Goal: Task Accomplishment & Management: Use online tool/utility

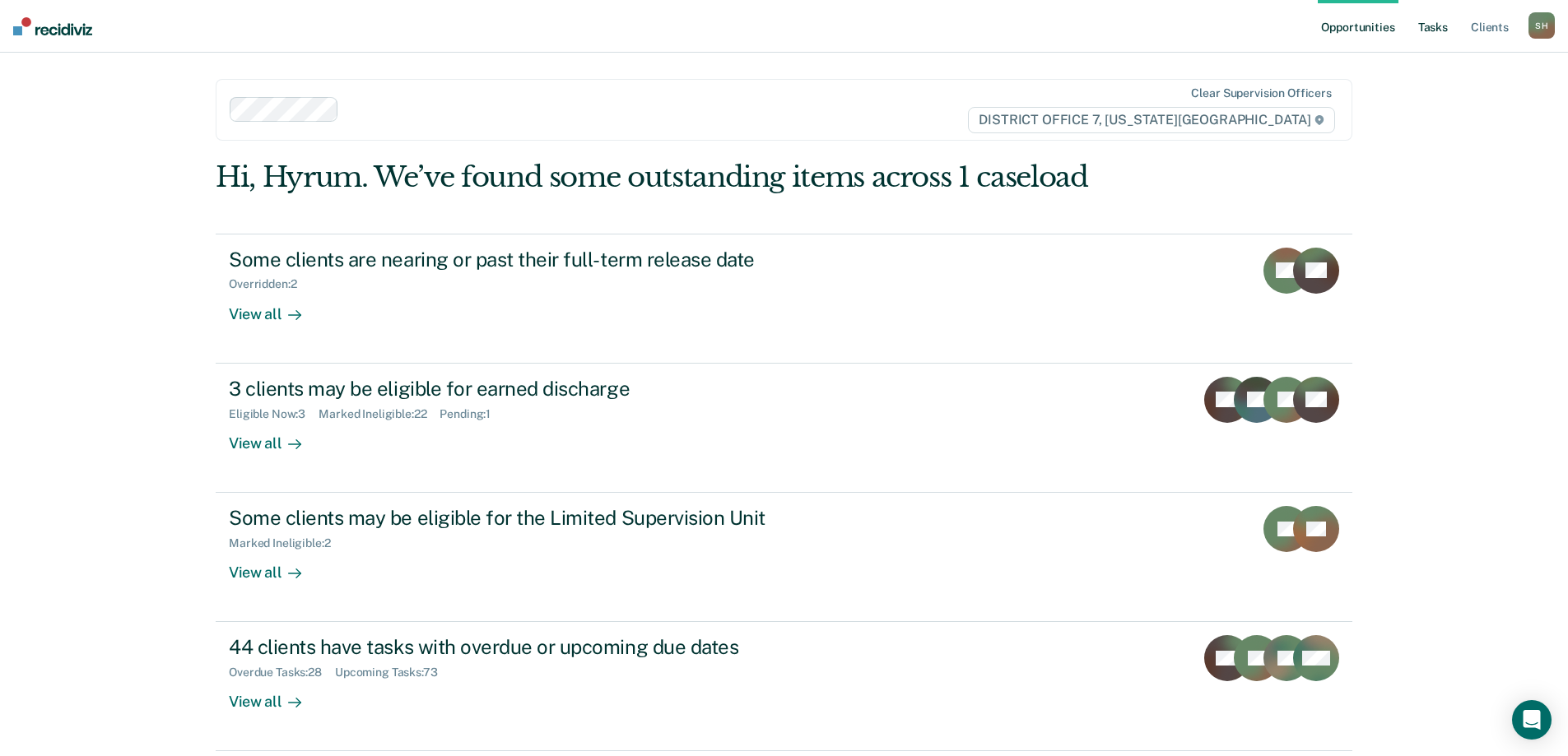
click at [1448, 22] on link "Tasks" at bounding box center [1432, 26] width 36 height 53
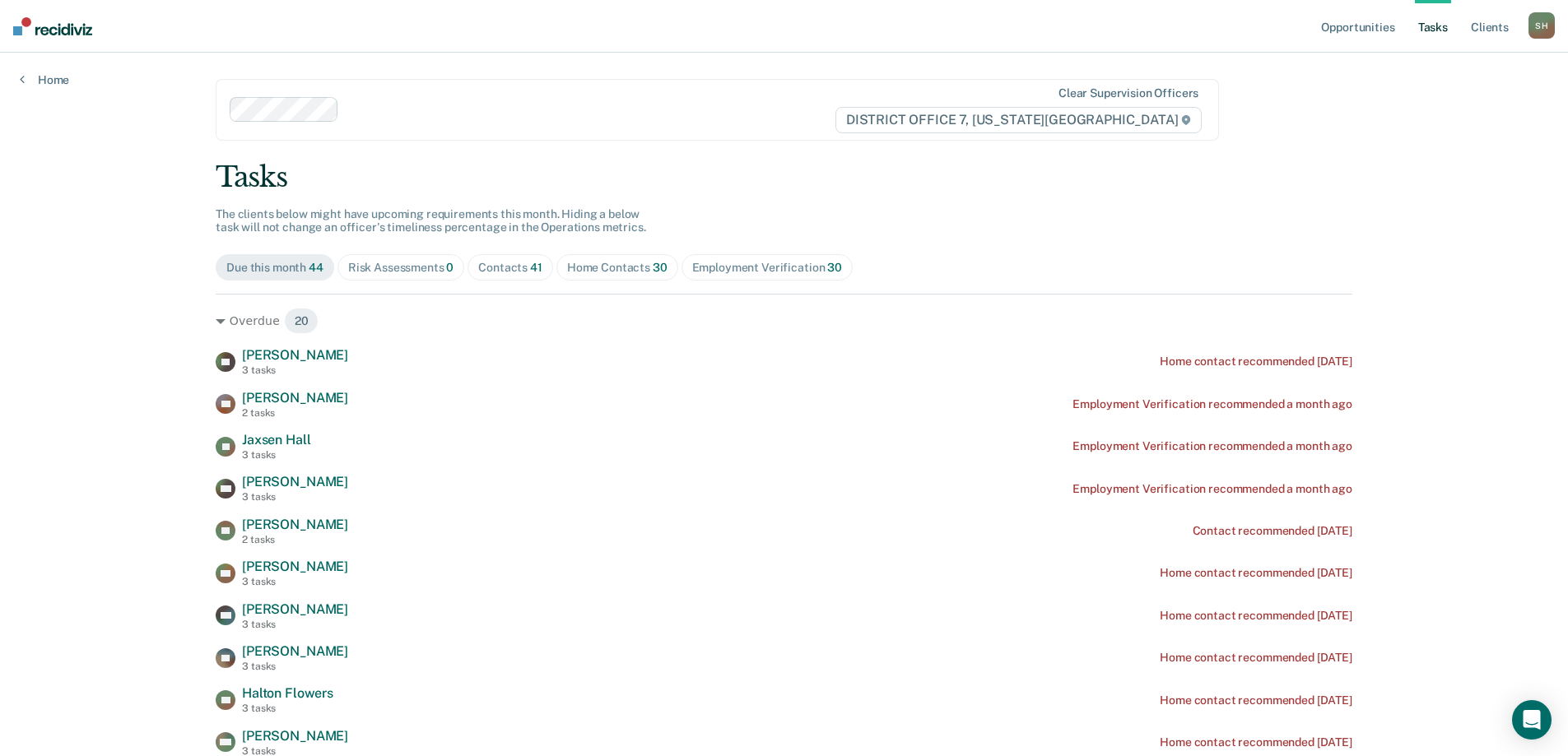
click at [521, 257] on span "Contacts 41" at bounding box center [510, 267] width 85 height 26
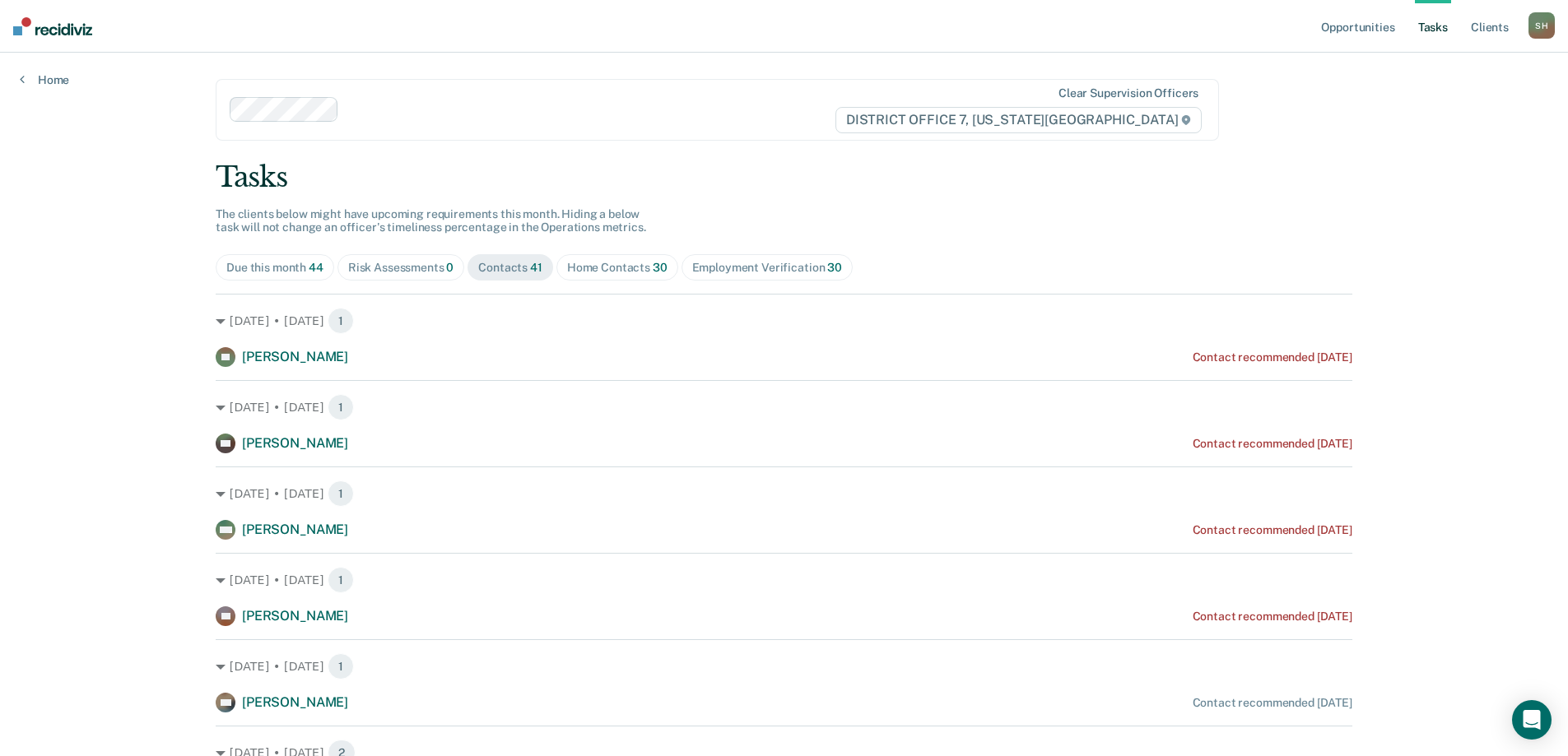
click at [629, 264] on div "Home Contacts 30" at bounding box center [617, 268] width 101 height 14
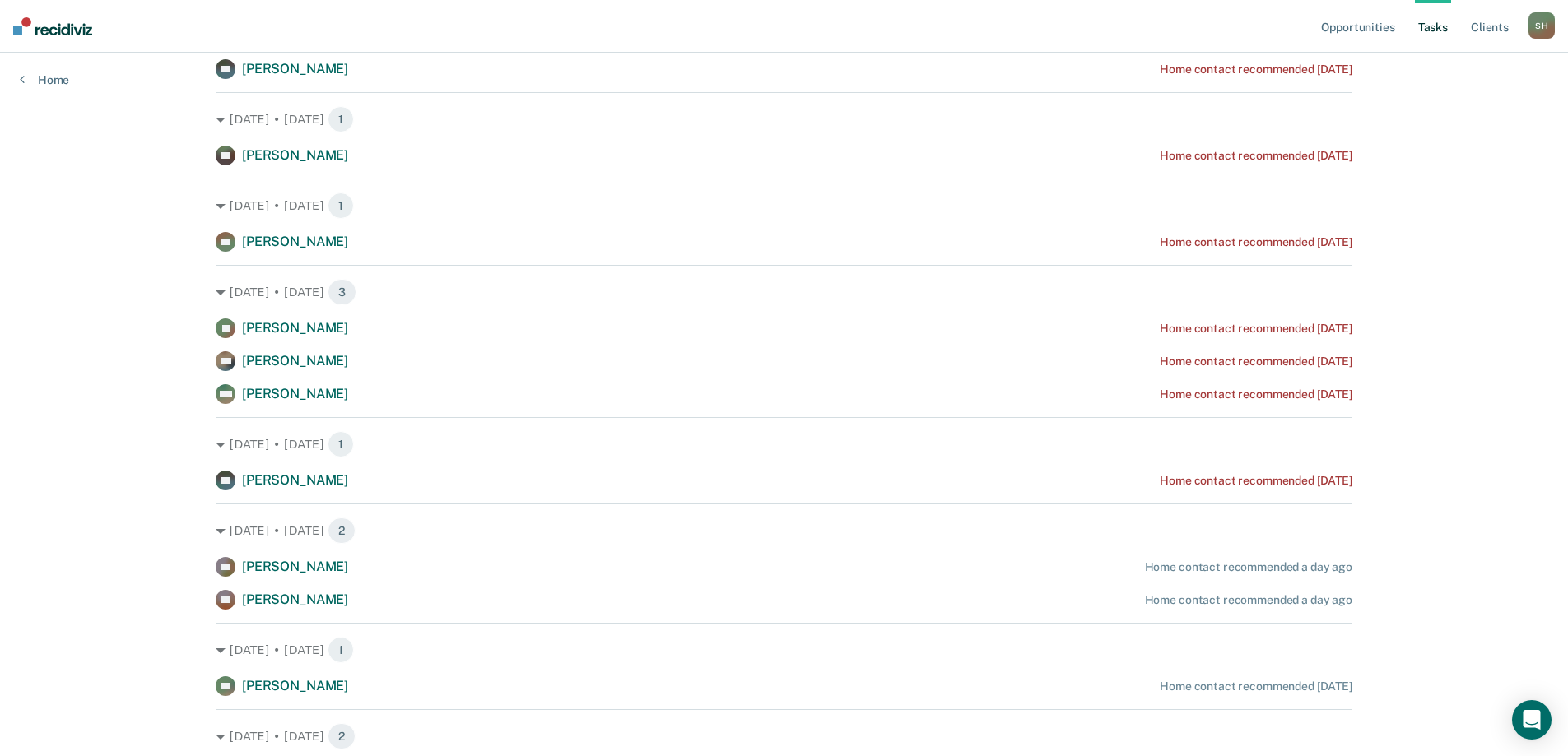
scroll to position [685, 0]
